Goal: Task Accomplishment & Management: Use online tool/utility

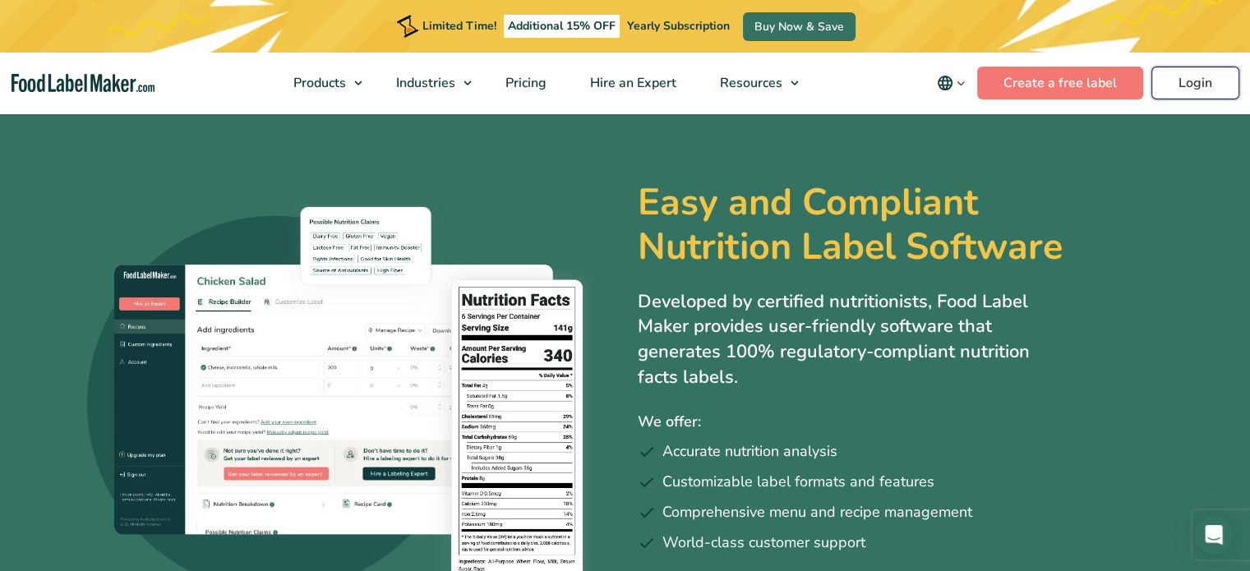
click at [1223, 70] on link "Login" at bounding box center [1195, 83] width 88 height 33
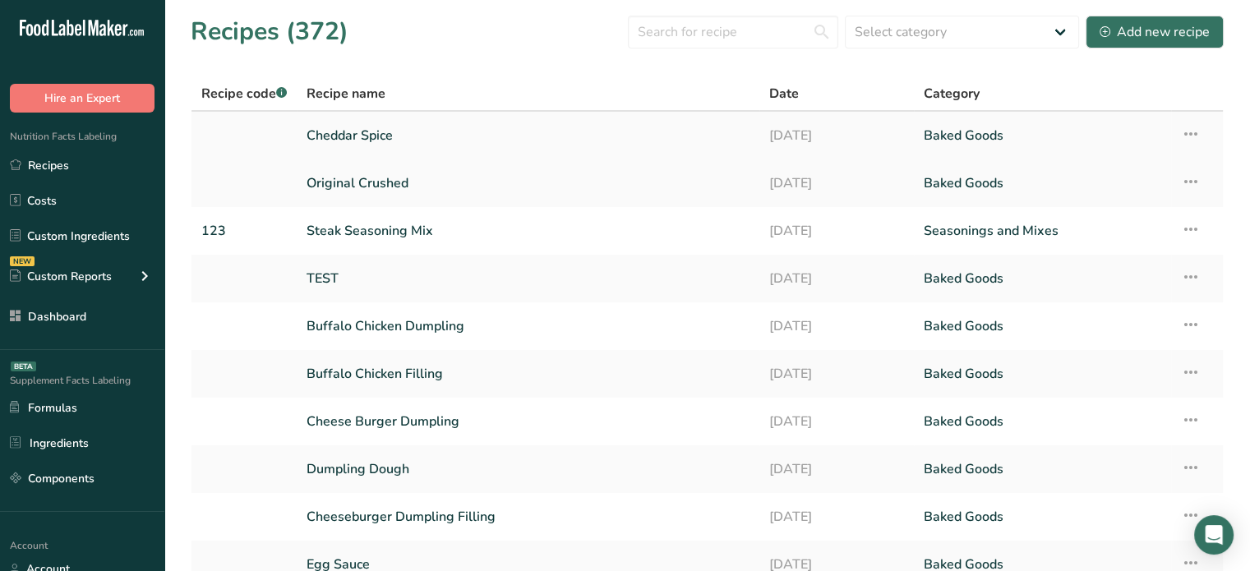
click at [435, 141] on link "Cheddar Spice" at bounding box center [527, 135] width 443 height 35
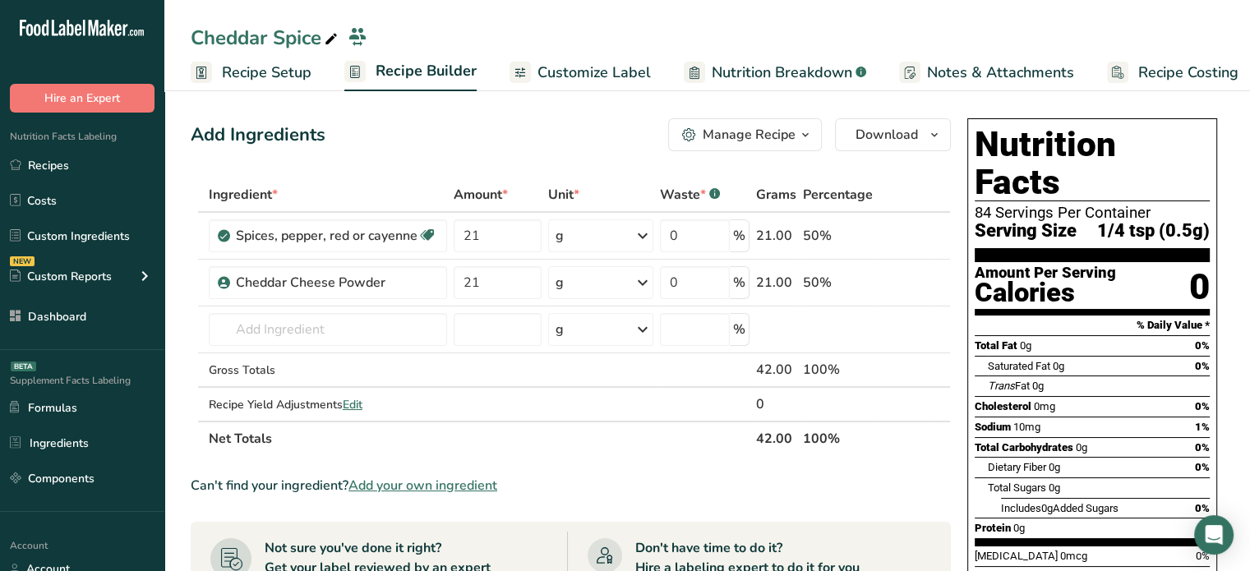
click at [615, 88] on link "Customize Label" at bounding box center [579, 72] width 141 height 37
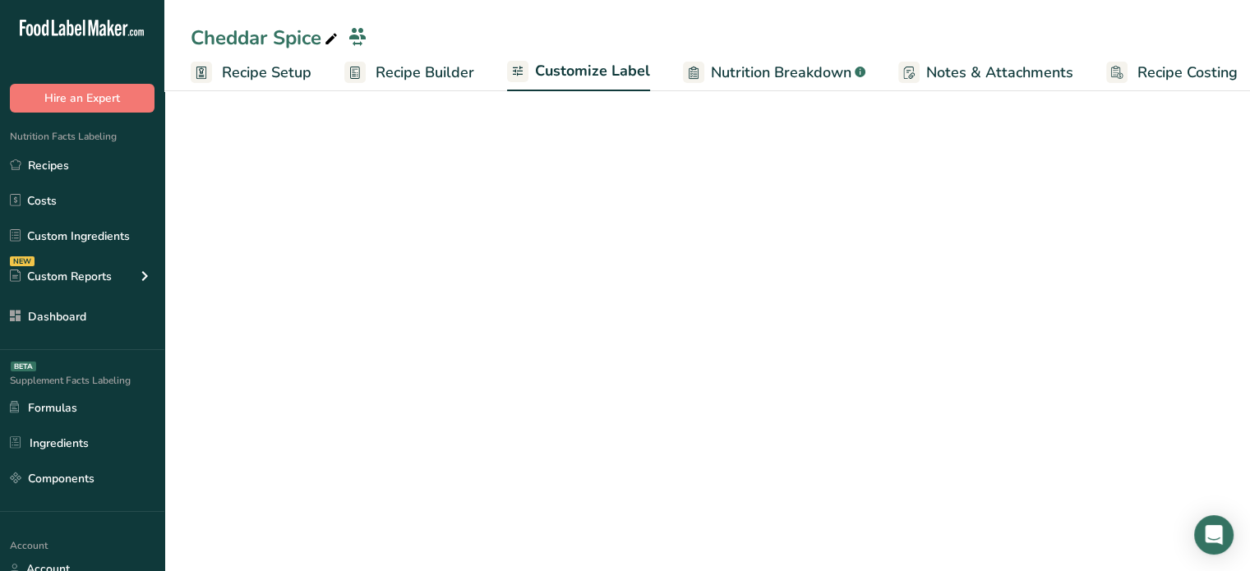
scroll to position [0, 14]
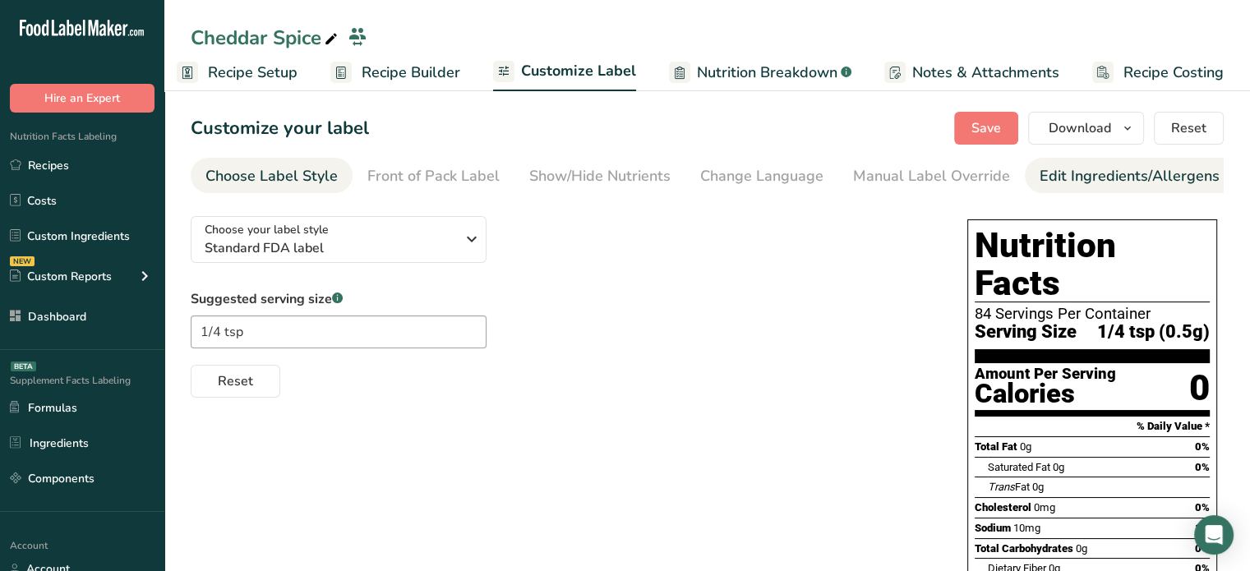
click at [1141, 182] on div "Edit Ingredients/Allergens List" at bounding box center [1143, 176] width 209 height 22
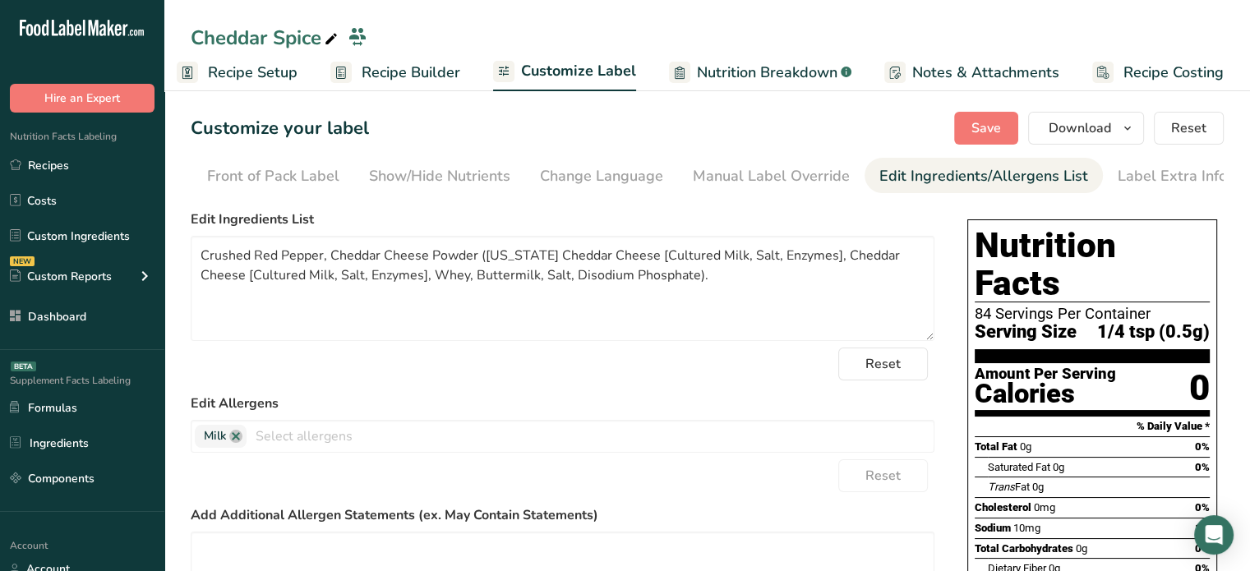
scroll to position [0, 161]
click at [113, 168] on link "Recipes" at bounding box center [82, 165] width 164 height 31
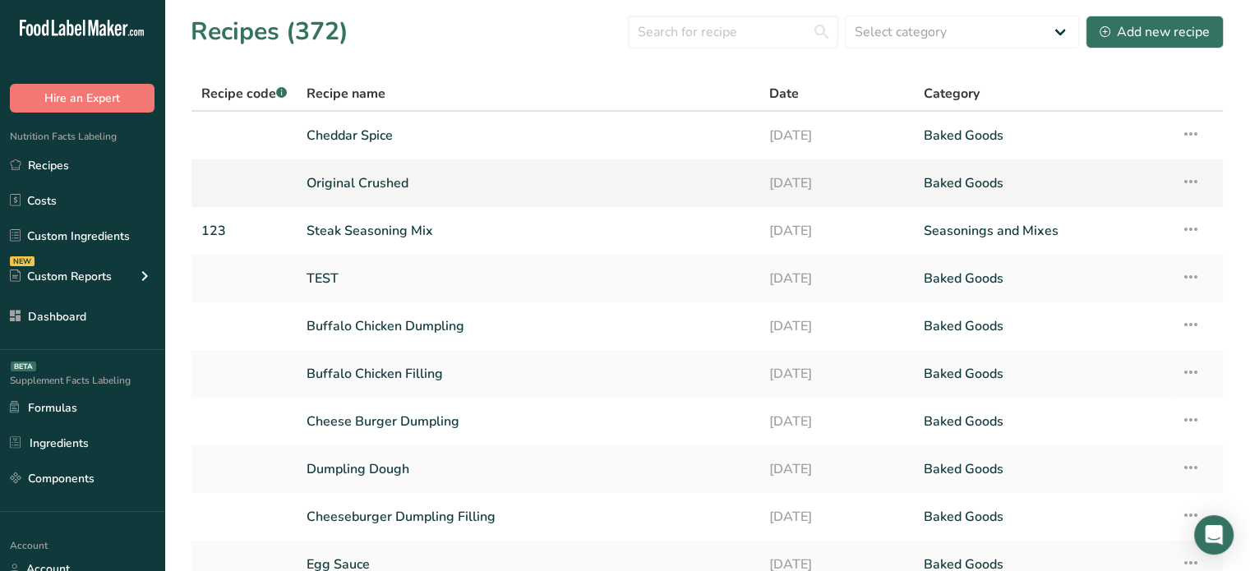
drag, startPoint x: 135, startPoint y: 157, endPoint x: 362, endPoint y: 180, distance: 228.8
click at [362, 180] on link "Original Crushed" at bounding box center [527, 183] width 443 height 35
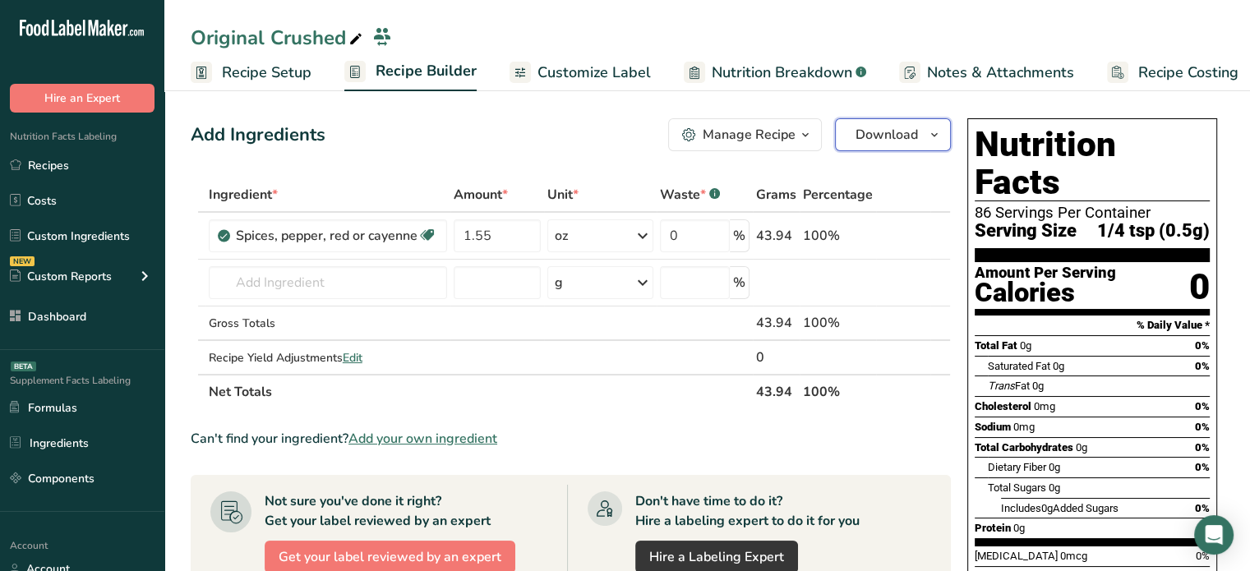
click at [878, 125] on span "Download" at bounding box center [886, 135] width 62 height 20
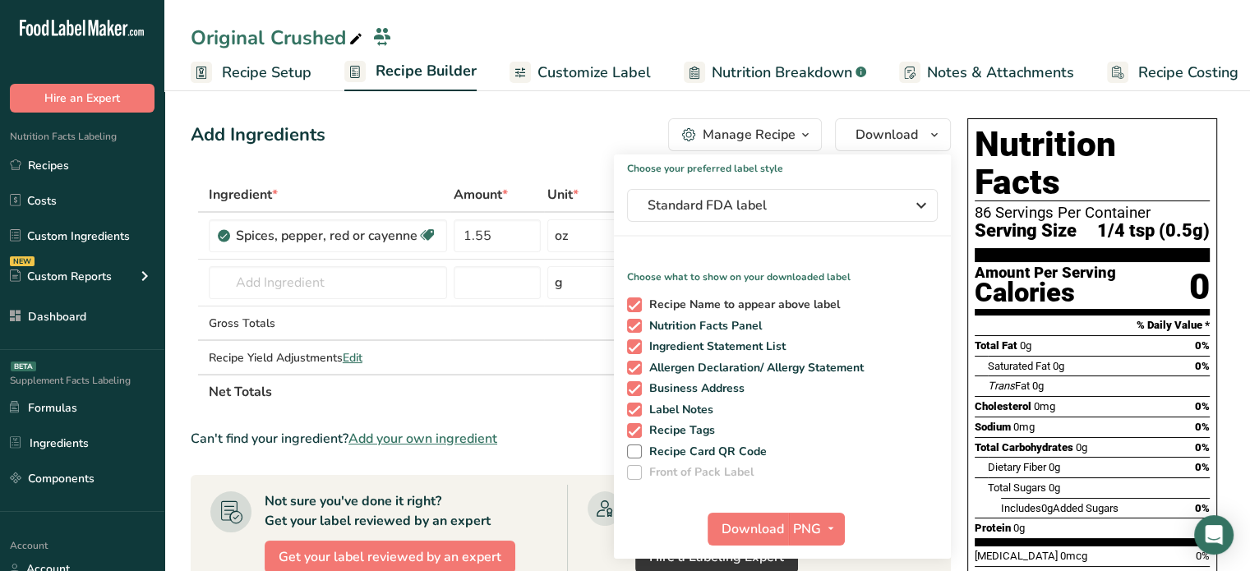
click at [712, 306] on span "Recipe Name to appear above label" at bounding box center [741, 304] width 199 height 15
click at [638, 306] on input "Recipe Name to appear above label" at bounding box center [632, 304] width 11 height 11
checkbox input "false"
click at [677, 433] on span "Recipe Tags" at bounding box center [679, 430] width 74 height 15
click at [638, 433] on input "Recipe Tags" at bounding box center [632, 430] width 11 height 11
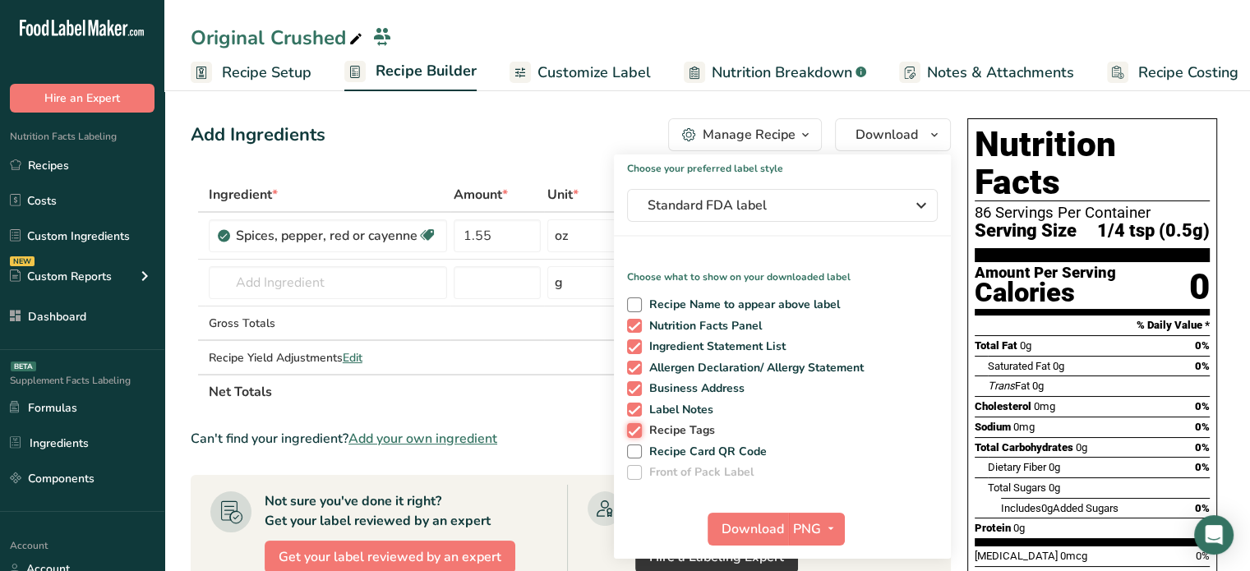
checkbox input "false"
click at [802, 528] on span "PNG" at bounding box center [807, 529] width 28 height 20
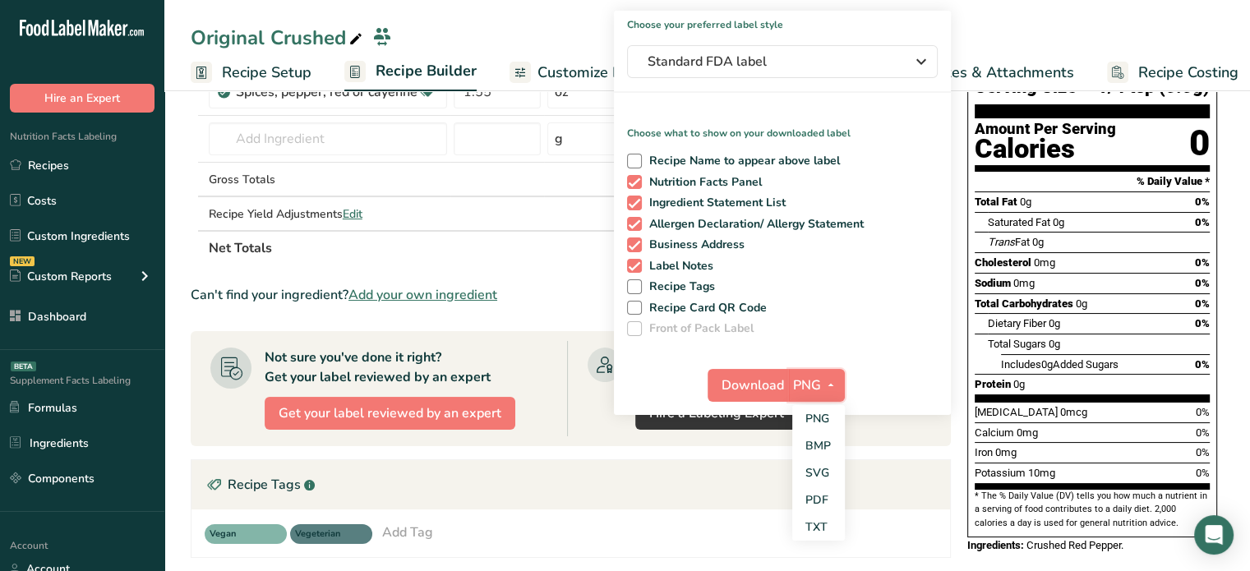
scroll to position [155, 0]
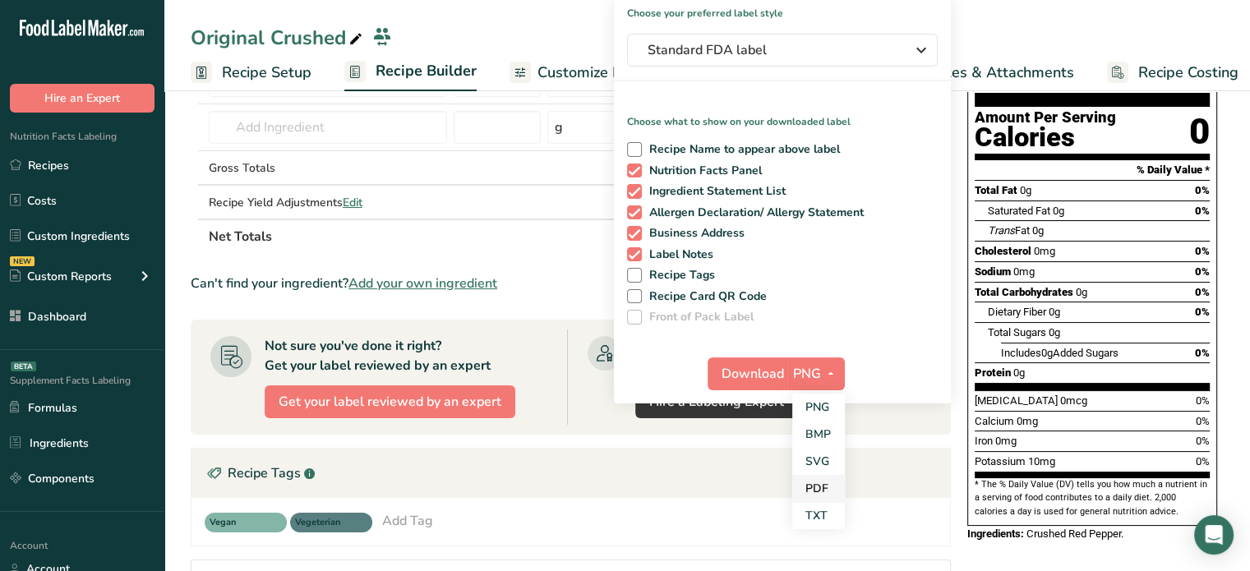
click at [827, 499] on link "PDF" at bounding box center [818, 488] width 53 height 27
click at [693, 257] on span "Label Notes" at bounding box center [678, 254] width 72 height 15
click at [638, 257] on input "Label Notes" at bounding box center [632, 254] width 11 height 11
checkbox input "false"
click at [758, 378] on span "Download" at bounding box center [753, 374] width 62 height 20
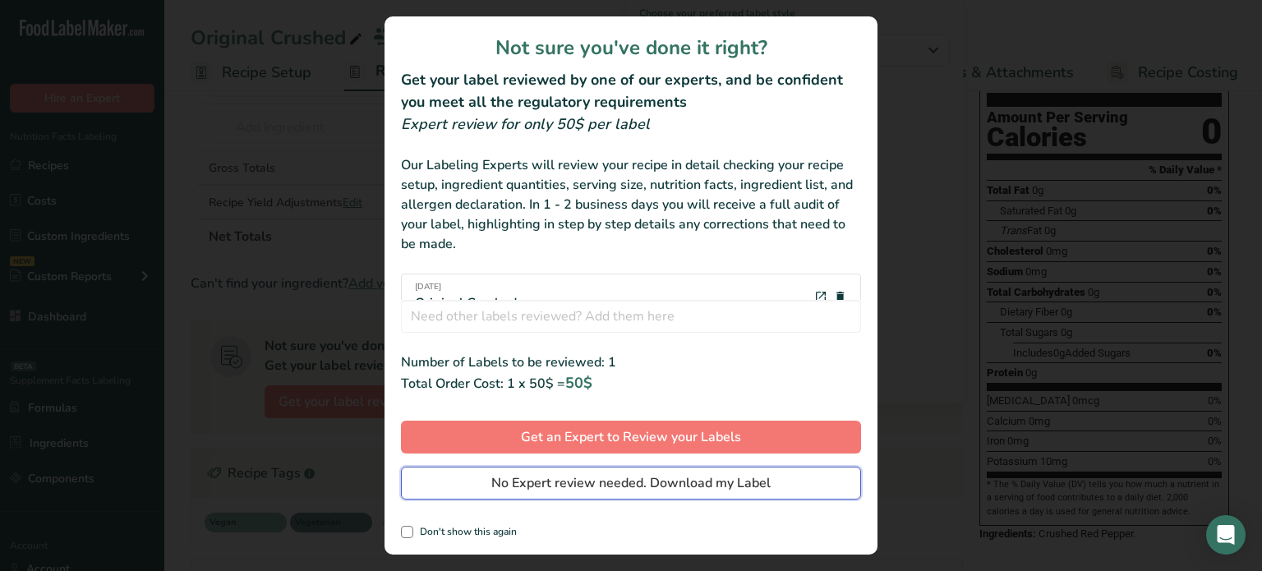
click at [674, 471] on button "No Expert review needed. Download my Label" at bounding box center [631, 483] width 460 height 33
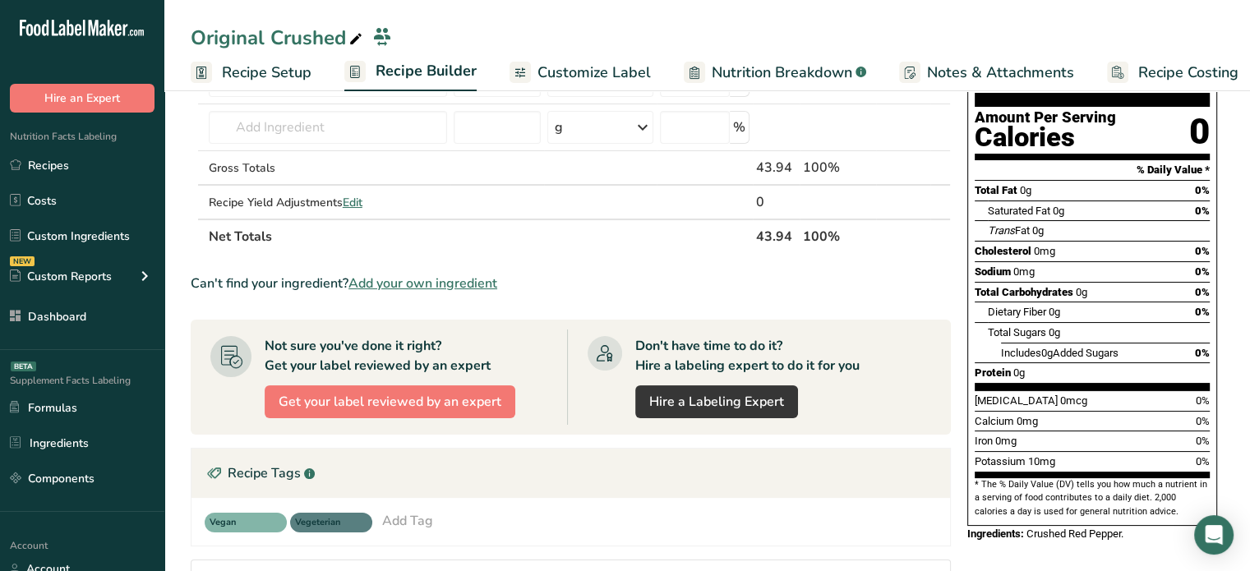
scroll to position [0, 0]
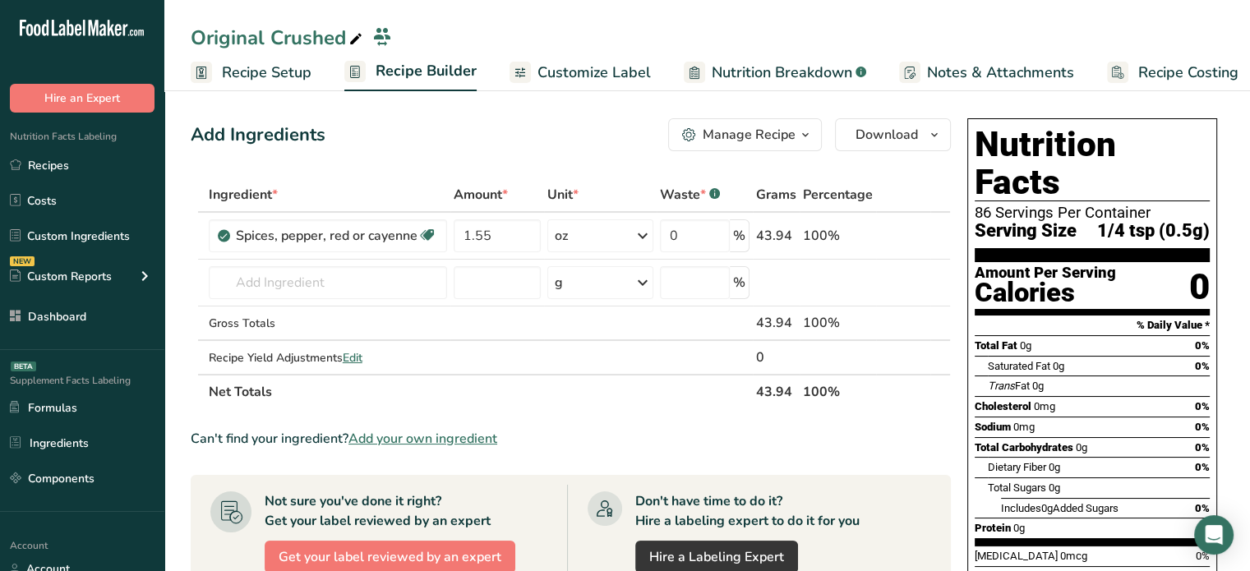
click at [592, 88] on link "Customize Label" at bounding box center [579, 72] width 141 height 37
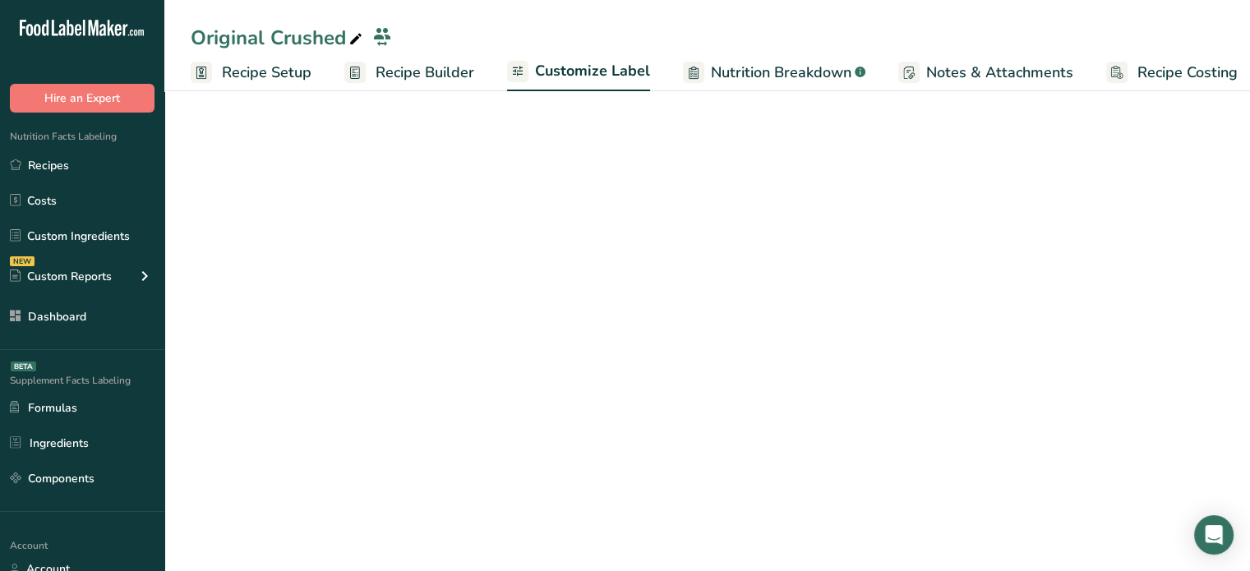
scroll to position [0, 14]
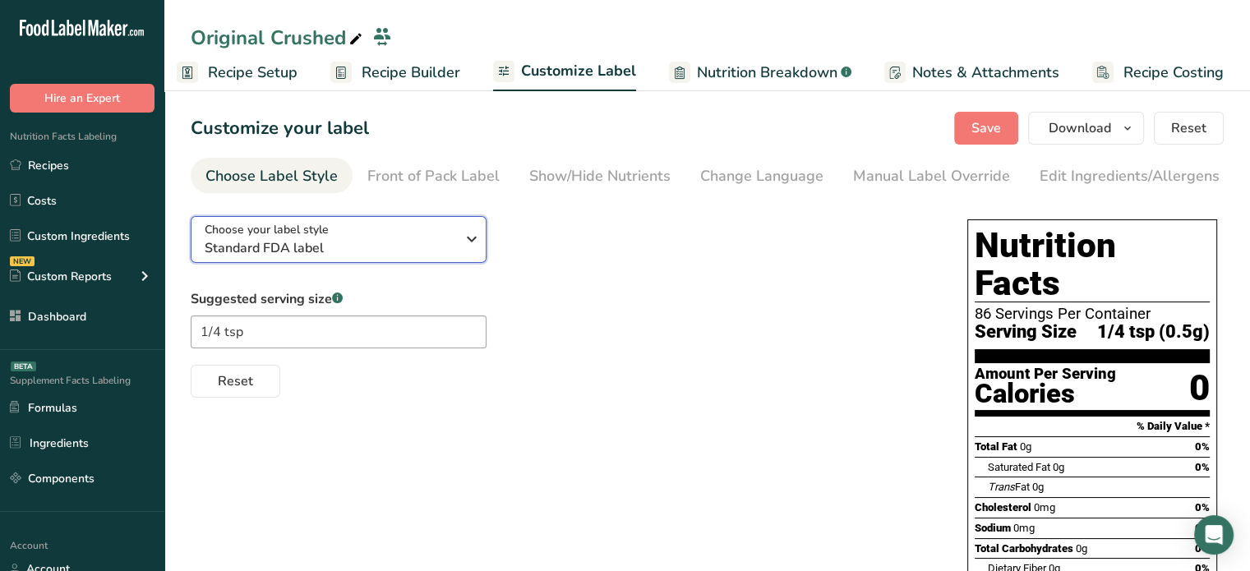
click at [366, 246] on span "Standard FDA label" at bounding box center [330, 248] width 251 height 20
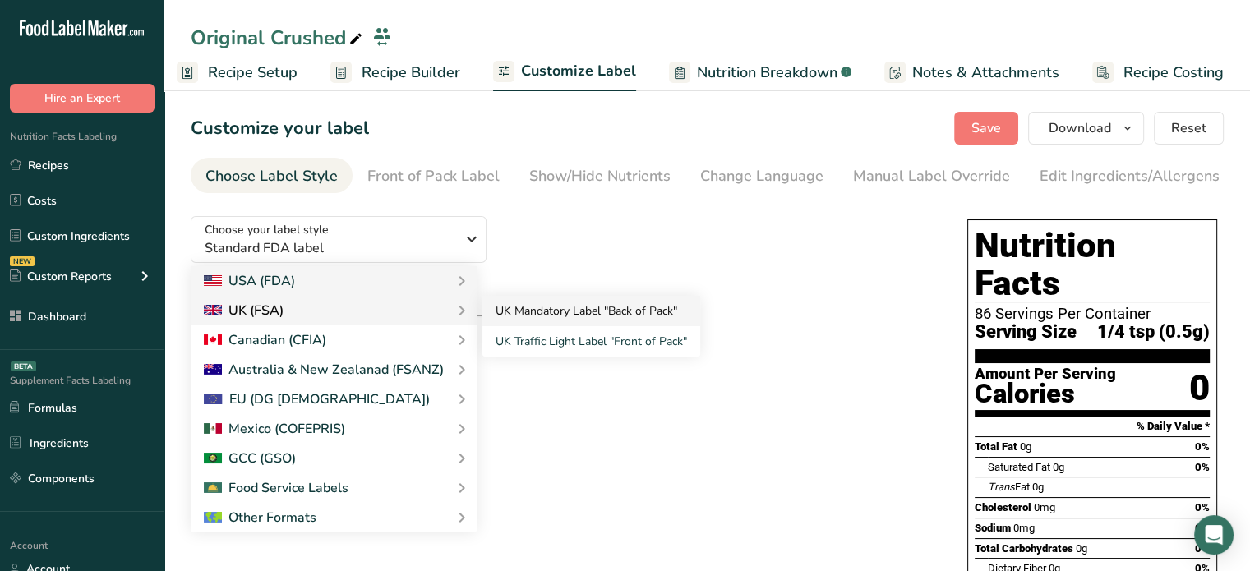
click at [524, 314] on link "UK Mandatory Label "Back of Pack"" at bounding box center [591, 311] width 218 height 30
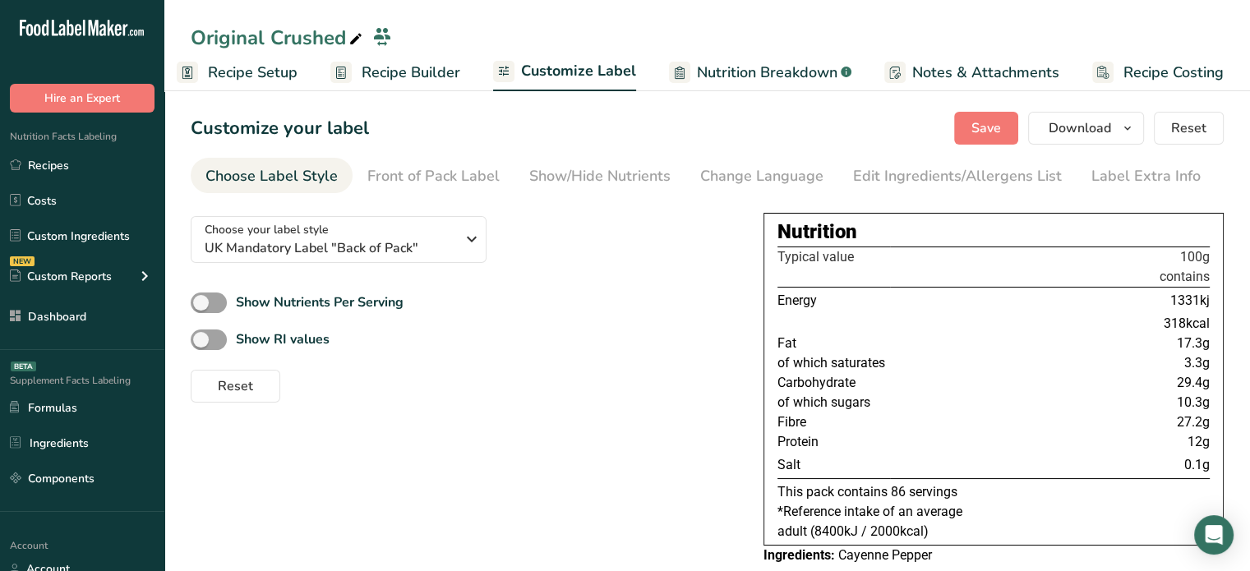
scroll to position [30, 0]
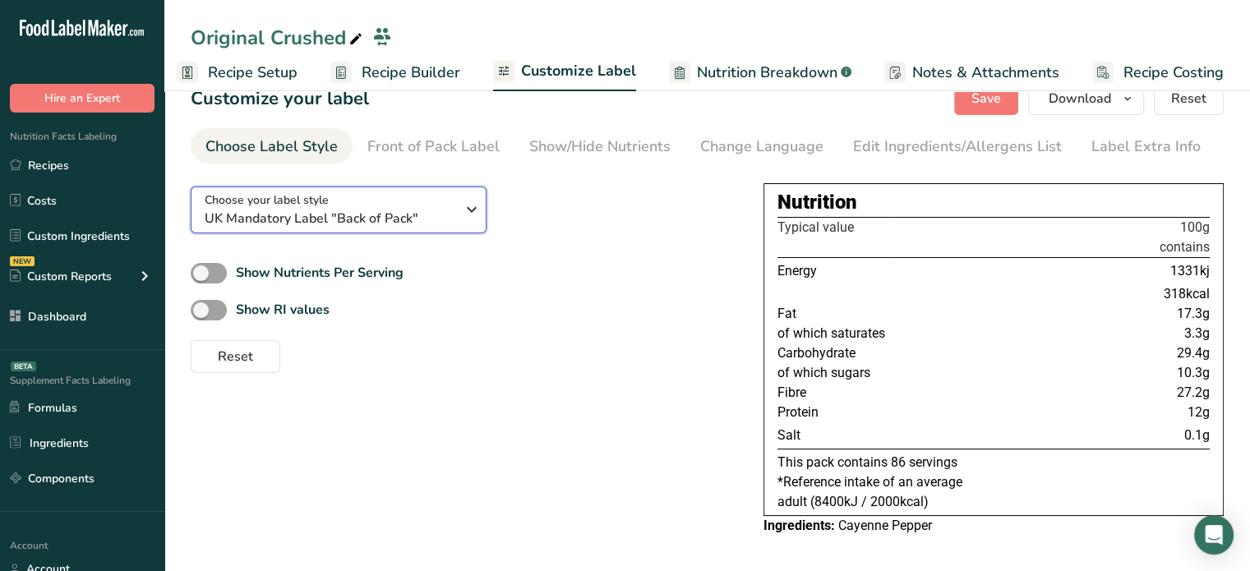
click at [422, 229] on button "Choose your label style UK Mandatory Label "Back of Pack"" at bounding box center [339, 210] width 296 height 47
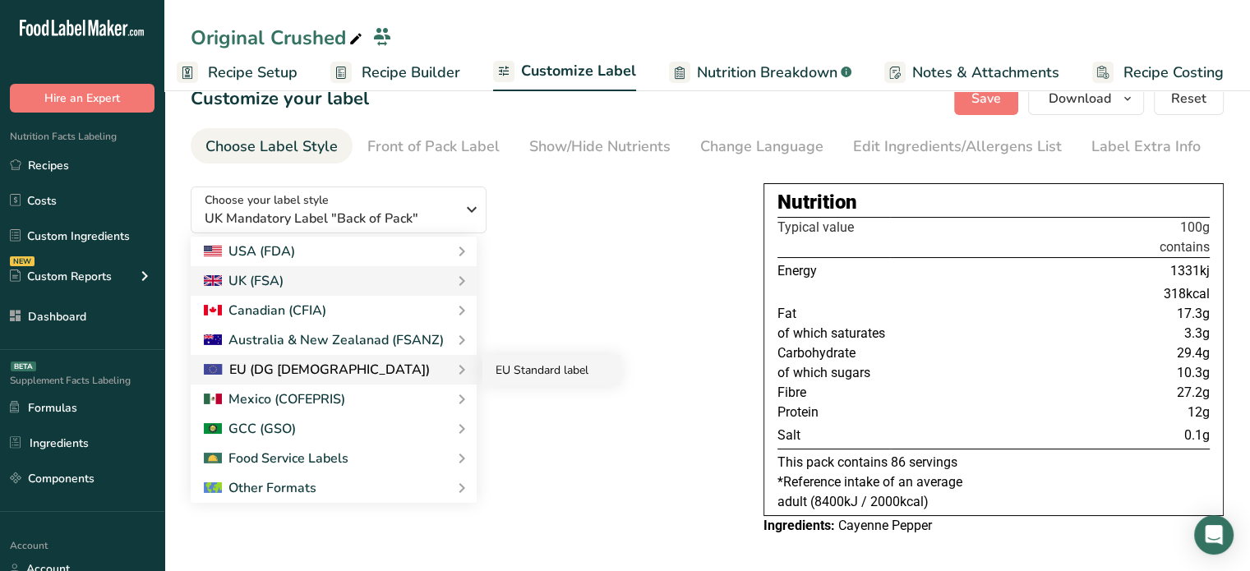
click at [500, 372] on link "EU Standard label" at bounding box center [551, 370] width 138 height 30
